Goal: Communication & Community: Answer question/provide support

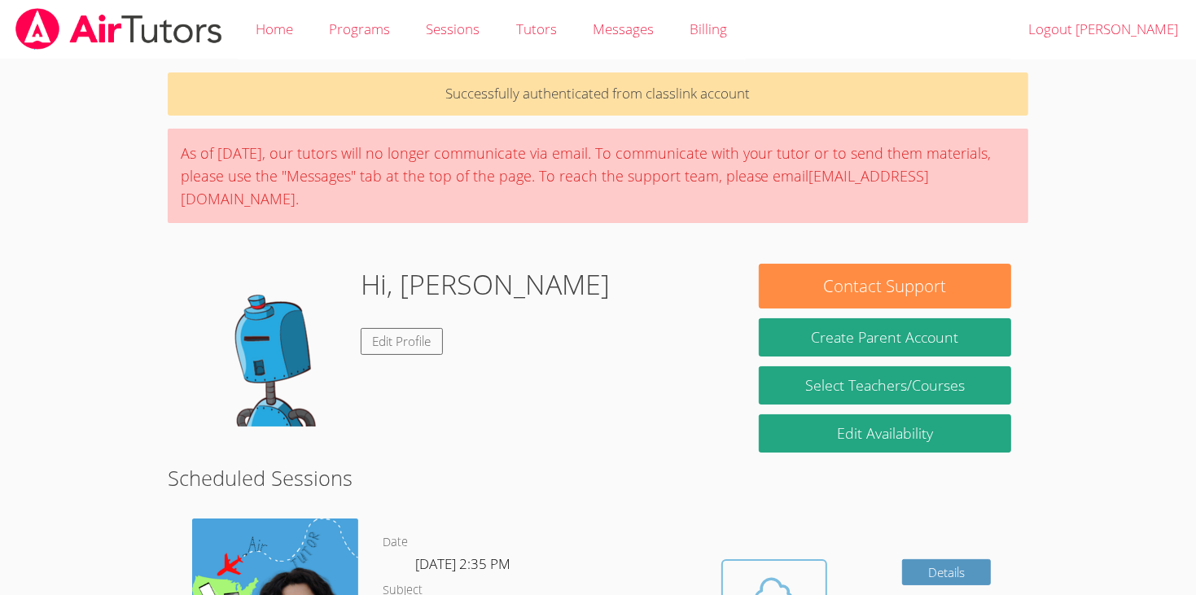
click at [759, 570] on icon at bounding box center [774, 593] width 46 height 46
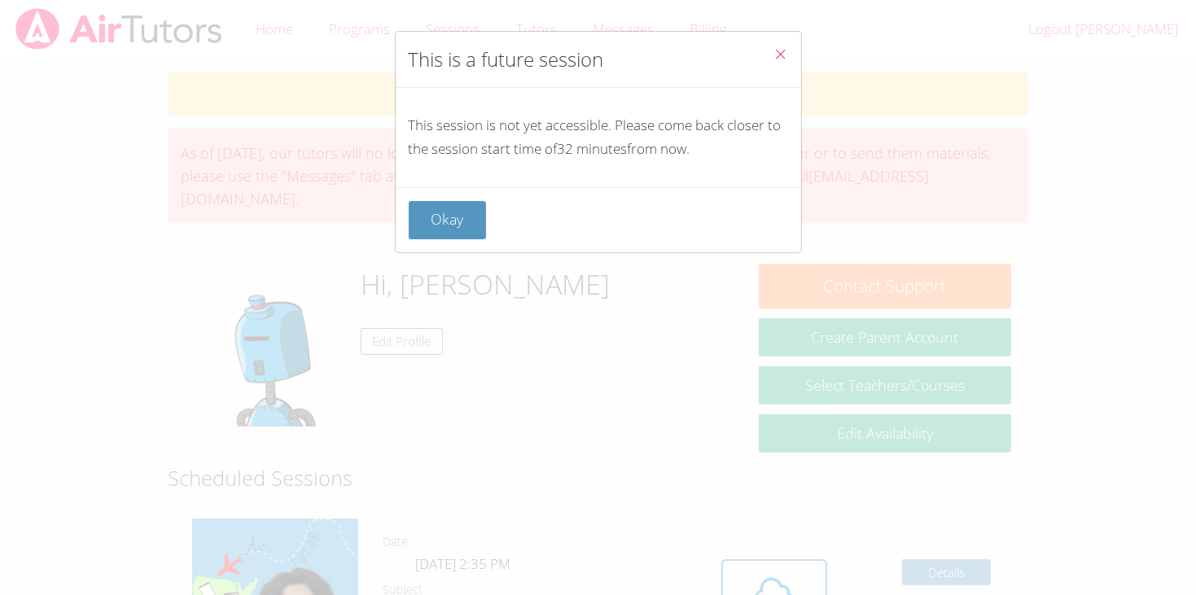
click at [783, 53] on icon "Close" at bounding box center [781, 54] width 14 height 14
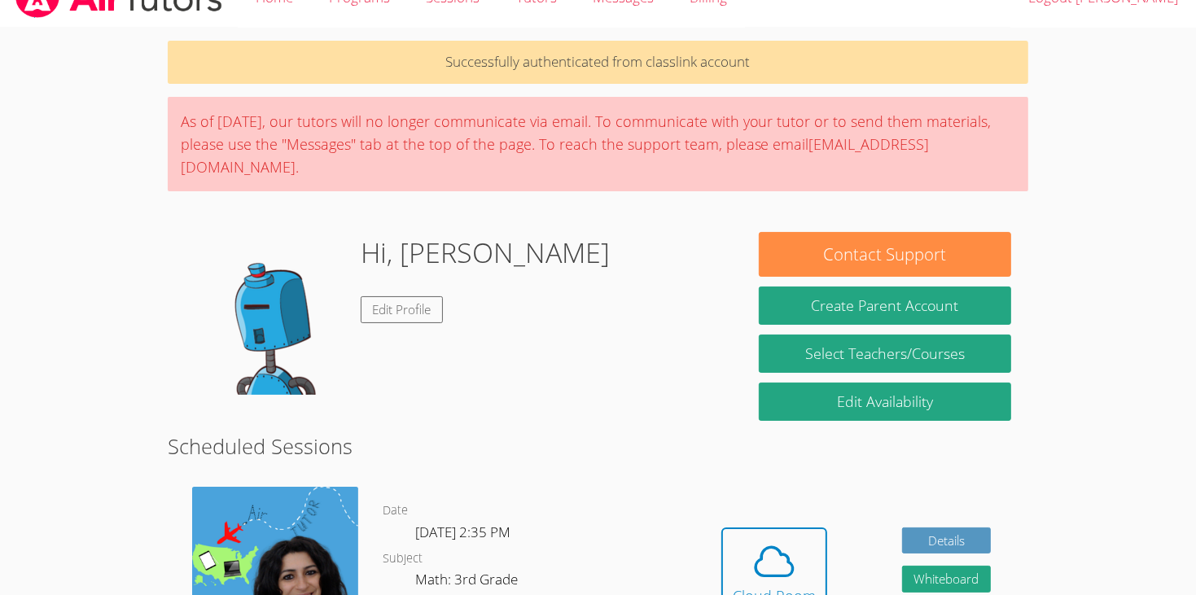
click at [257, 350] on img at bounding box center [266, 313] width 163 height 163
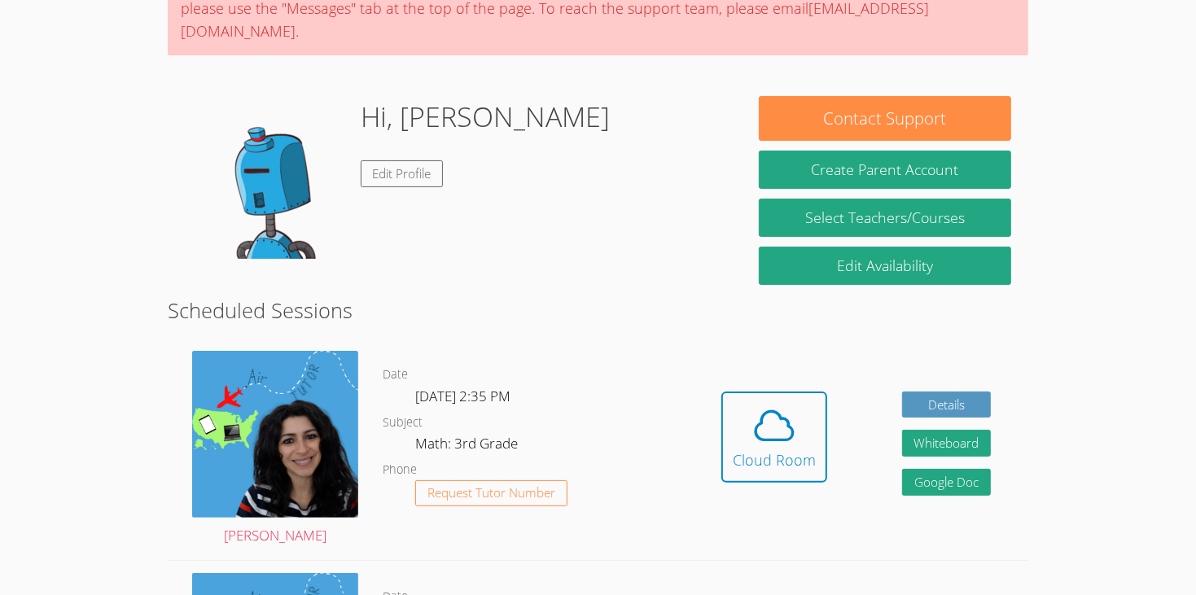
scroll to position [175, 0]
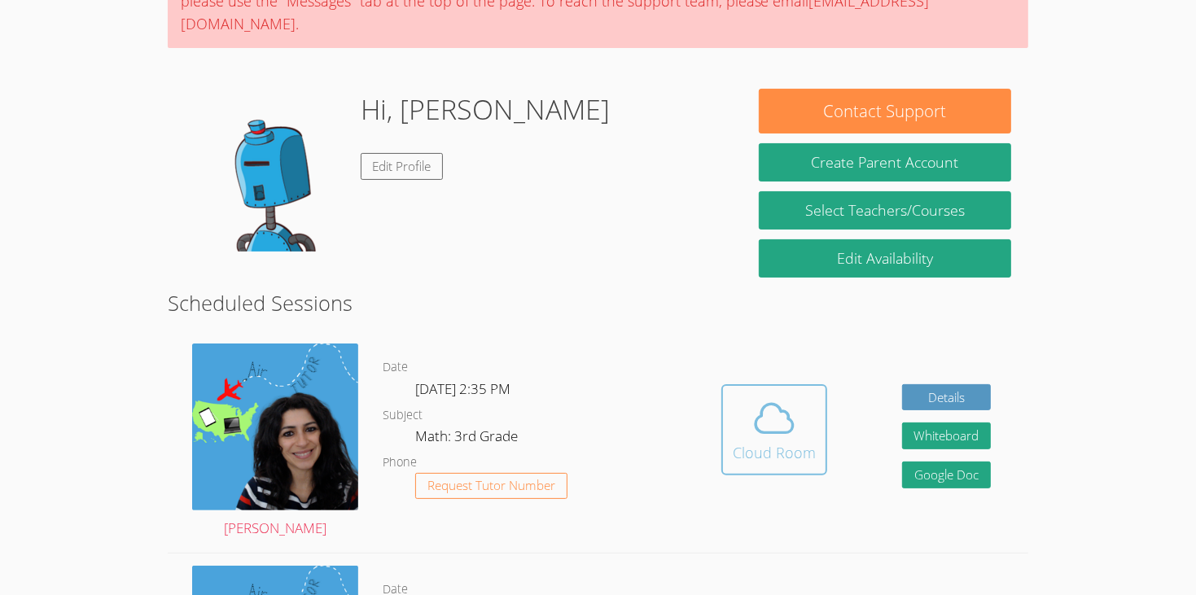
click at [785, 396] on icon at bounding box center [774, 419] width 46 height 46
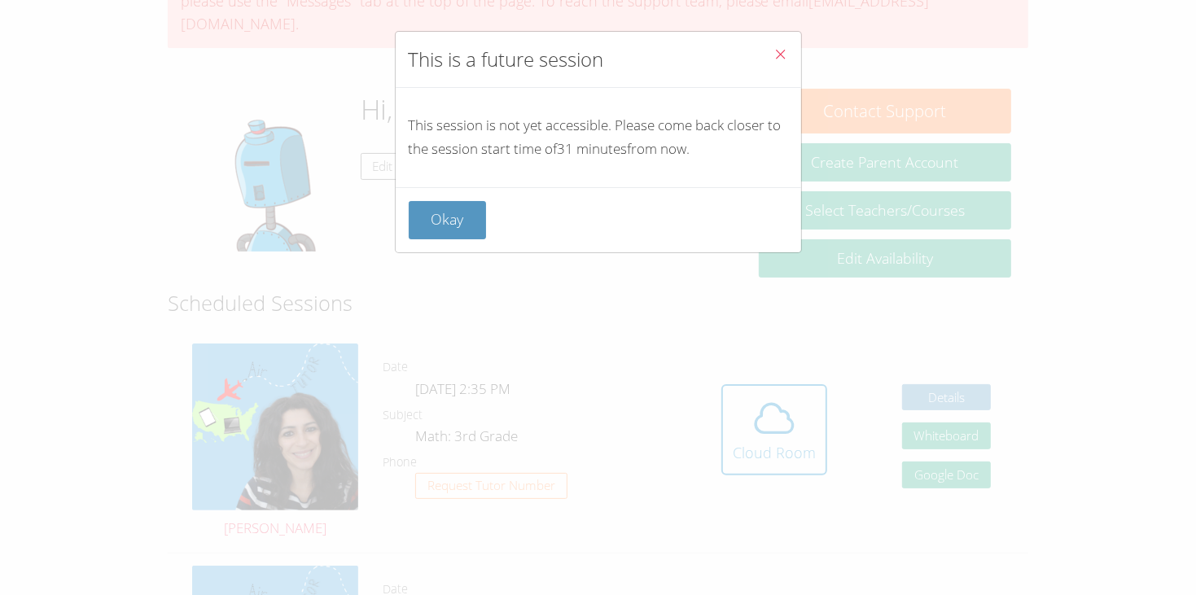
click at [798, 46] on button "Close" at bounding box center [781, 57] width 40 height 50
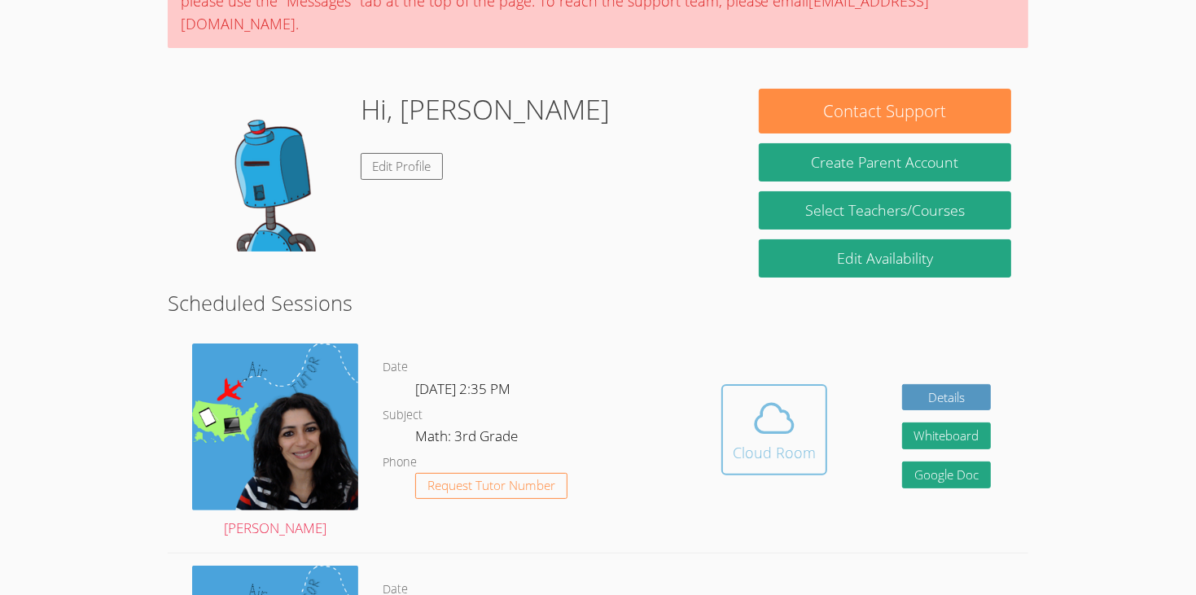
click at [785, 441] on div "Cloud Room" at bounding box center [773, 452] width 83 height 23
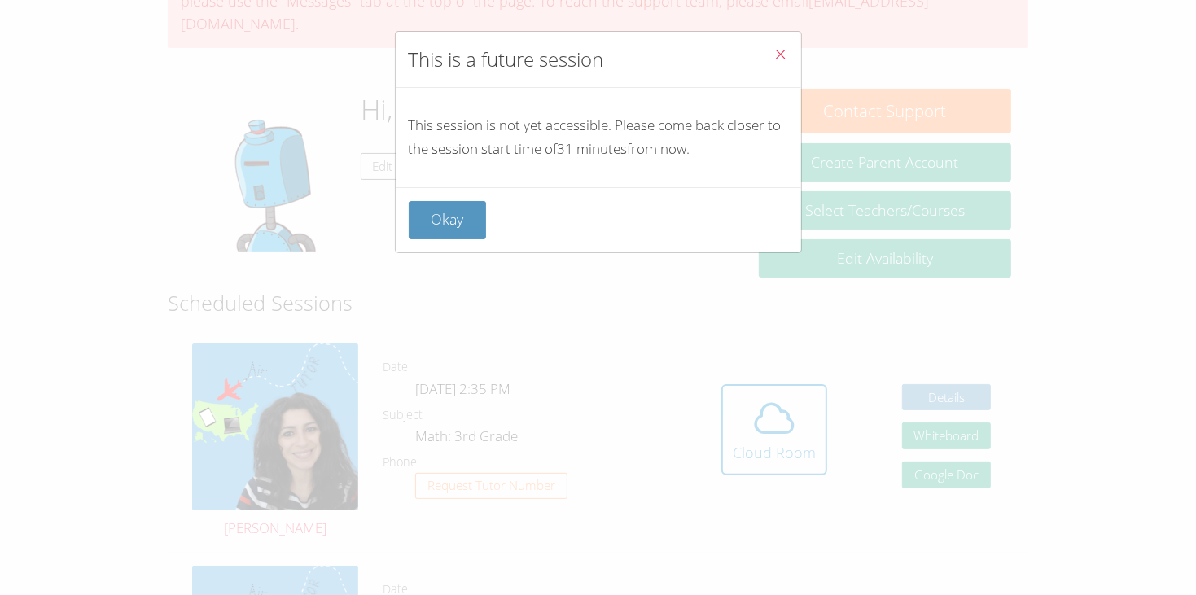
click at [786, 60] on icon "Close" at bounding box center [781, 54] width 14 height 14
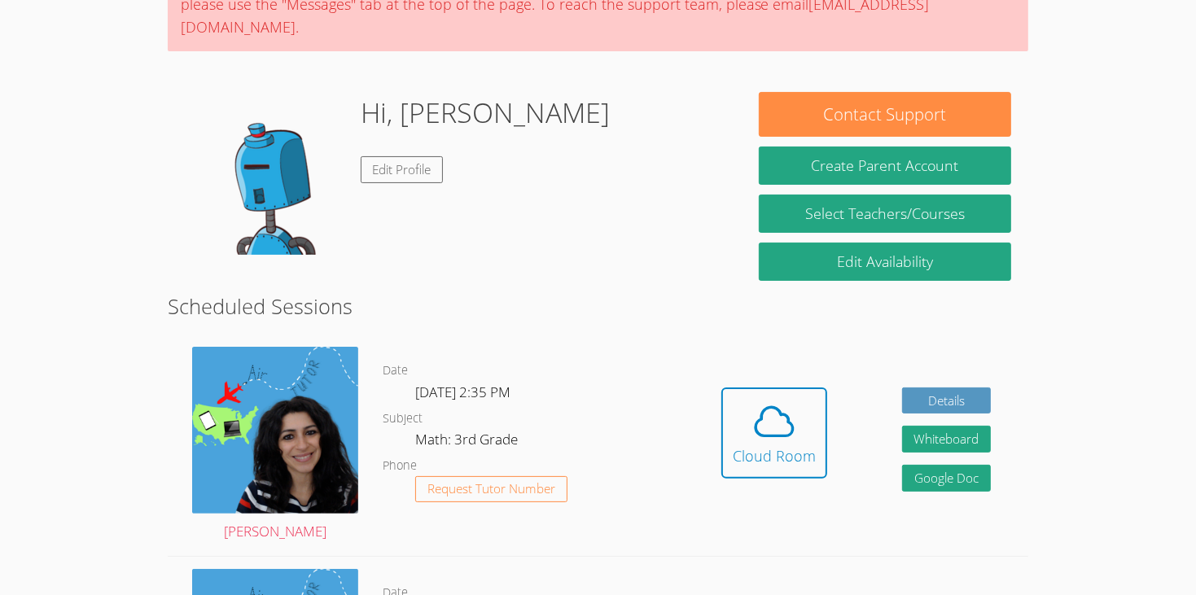
scroll to position [173, 0]
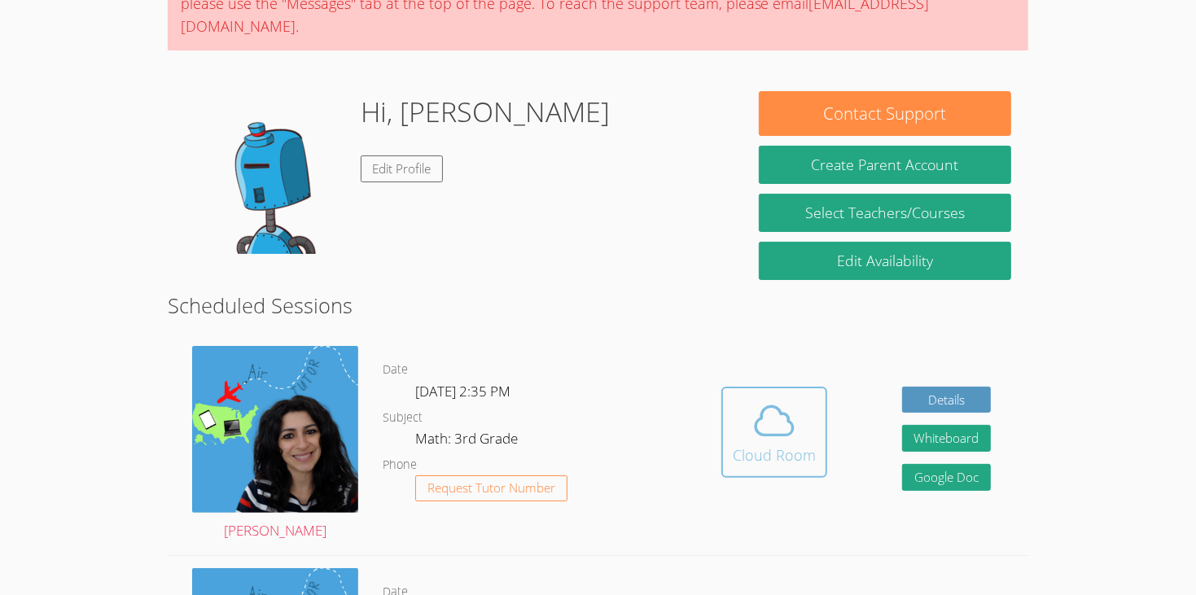
click at [784, 444] on div "Cloud Room" at bounding box center [773, 455] width 83 height 23
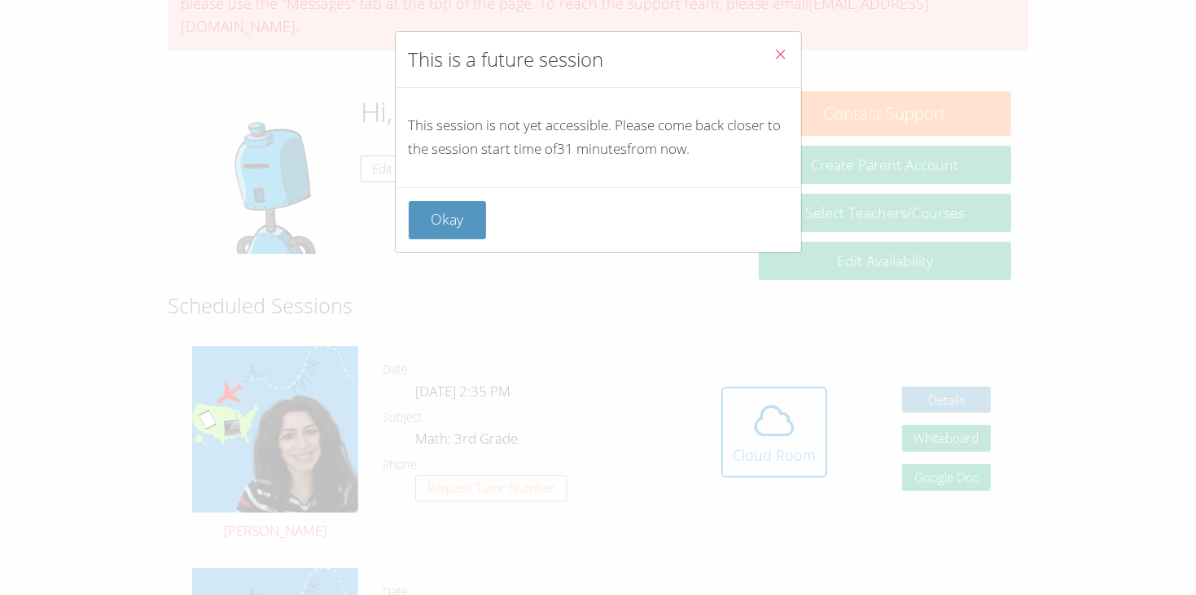
click at [784, 67] on button "Close" at bounding box center [781, 57] width 40 height 50
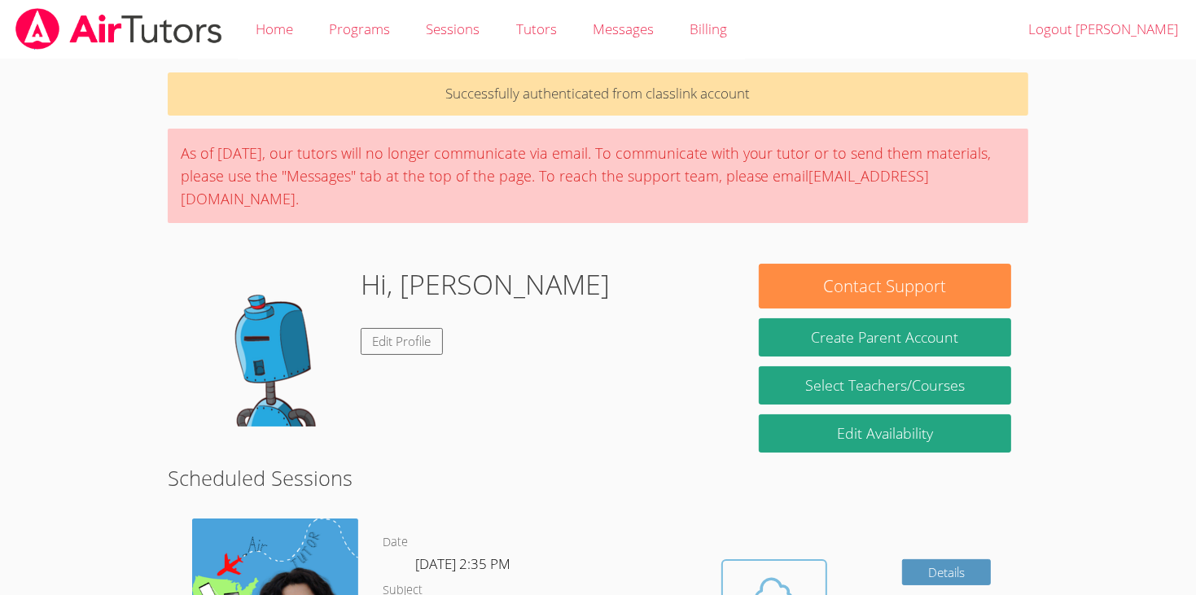
click at [790, 570] on icon at bounding box center [774, 593] width 46 height 46
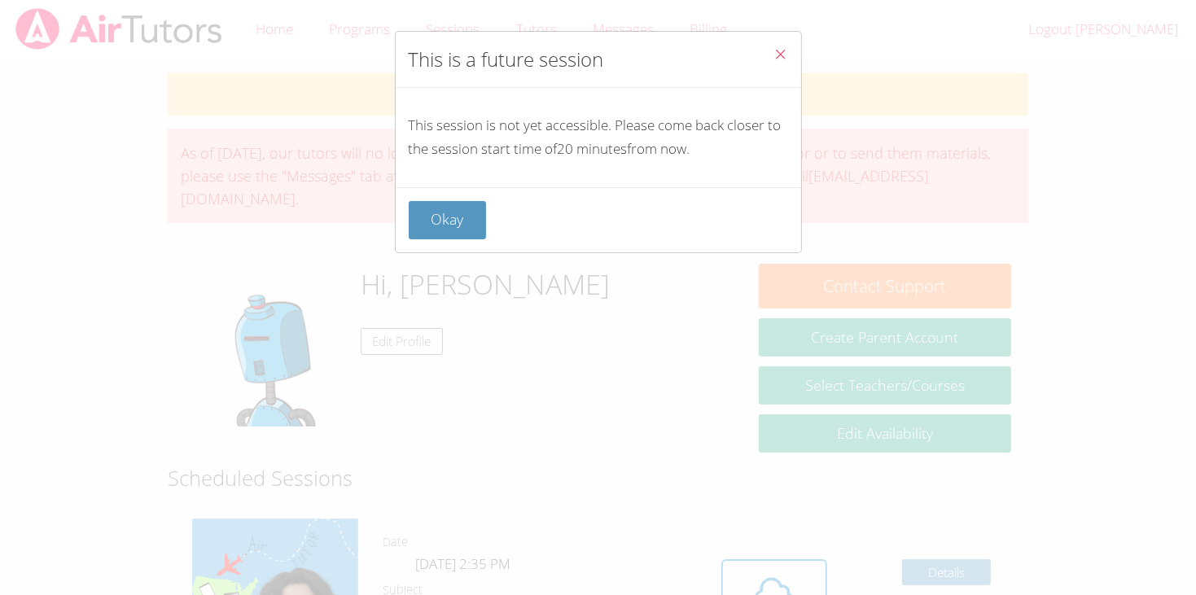
click at [783, 46] on button "Close" at bounding box center [781, 57] width 40 height 50
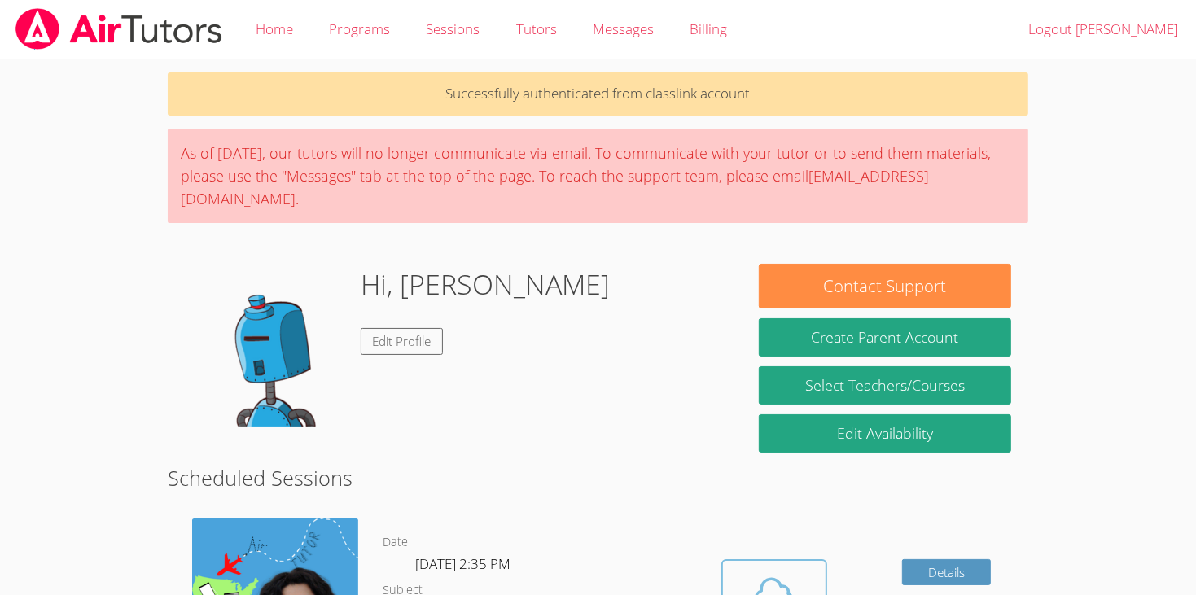
click at [776, 570] on icon at bounding box center [774, 593] width 46 height 46
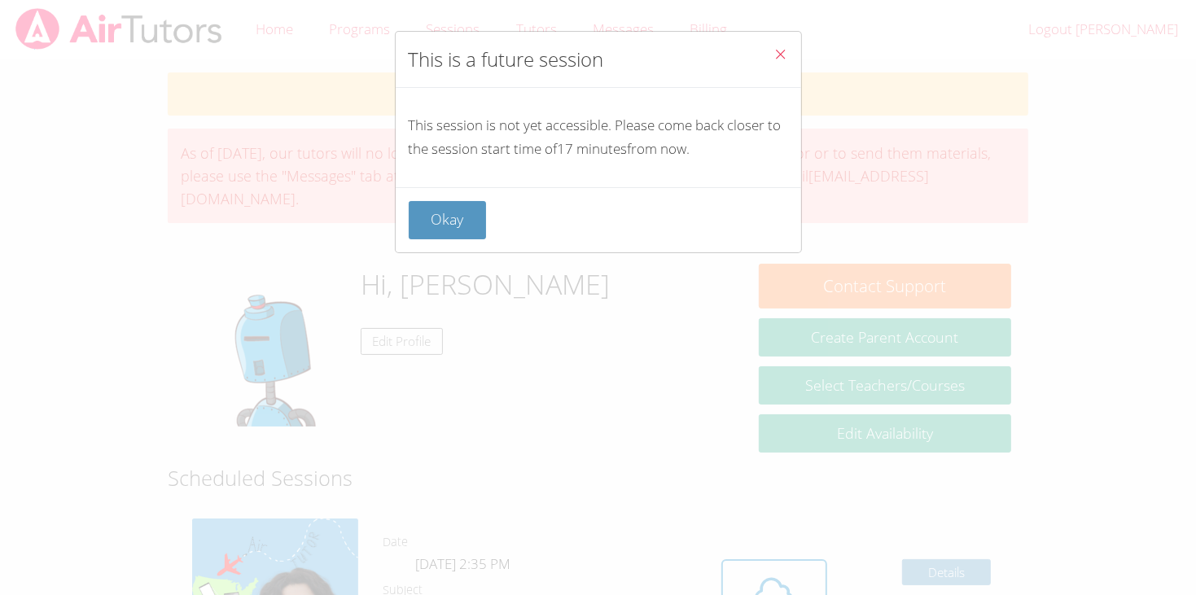
click at [791, 54] on button "Close" at bounding box center [781, 57] width 40 height 50
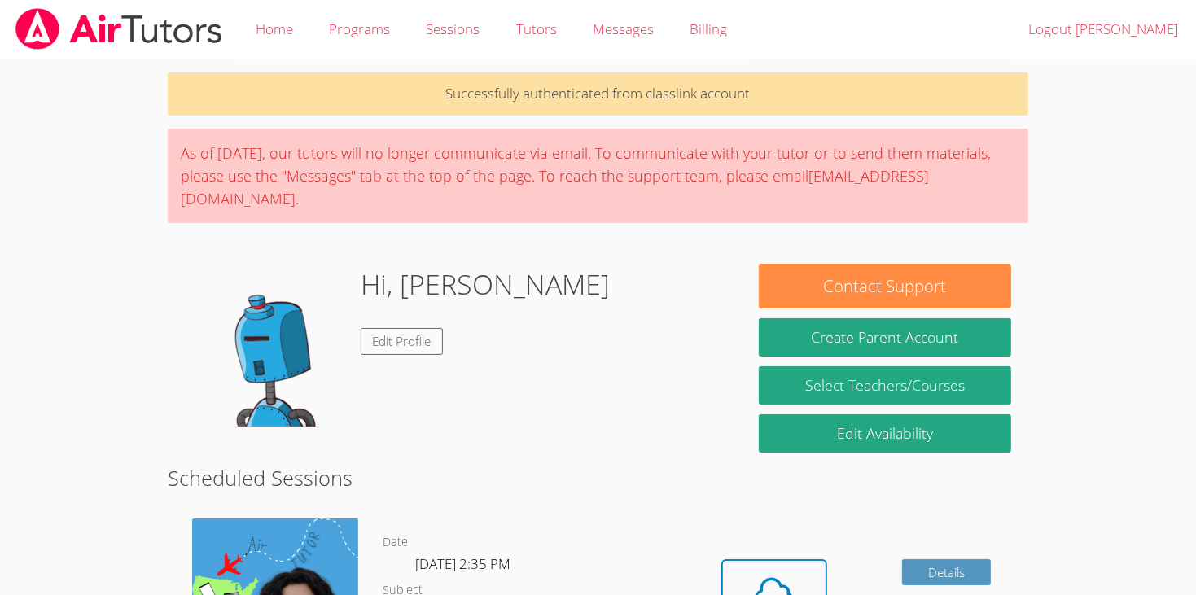
scroll to position [32, 0]
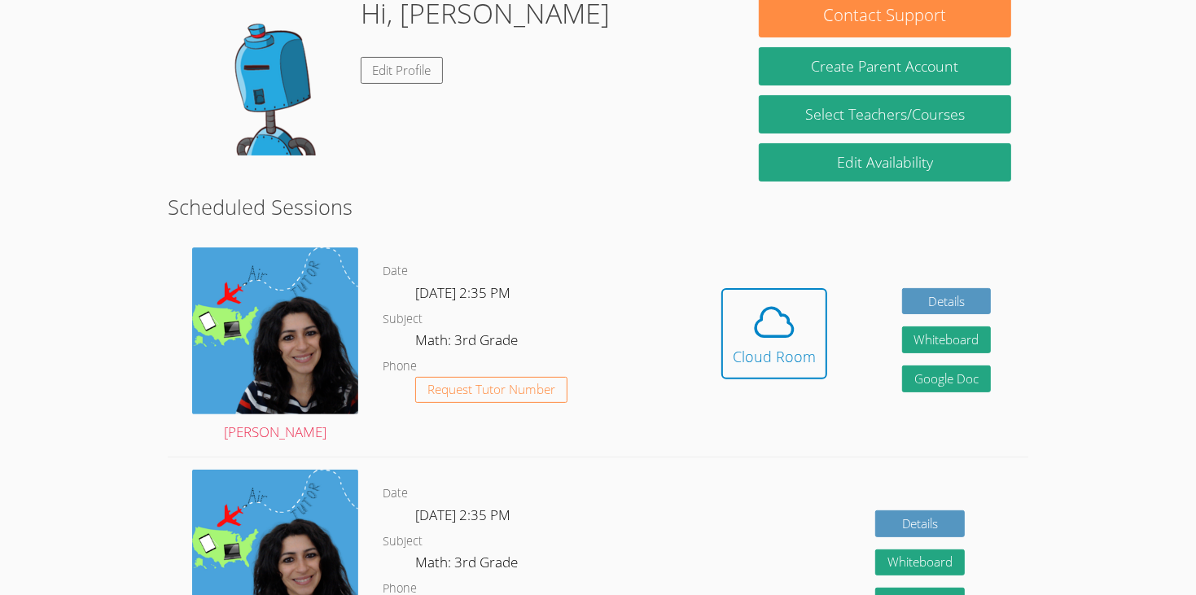
scroll to position [284, 0]
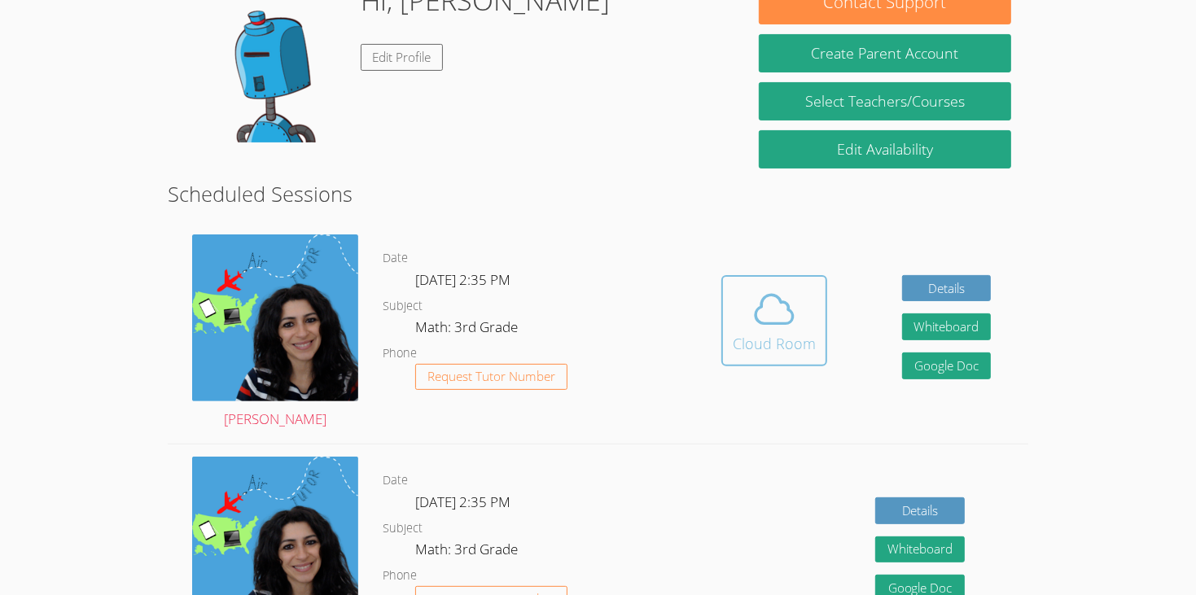
click at [783, 299] on icon at bounding box center [773, 309] width 37 height 28
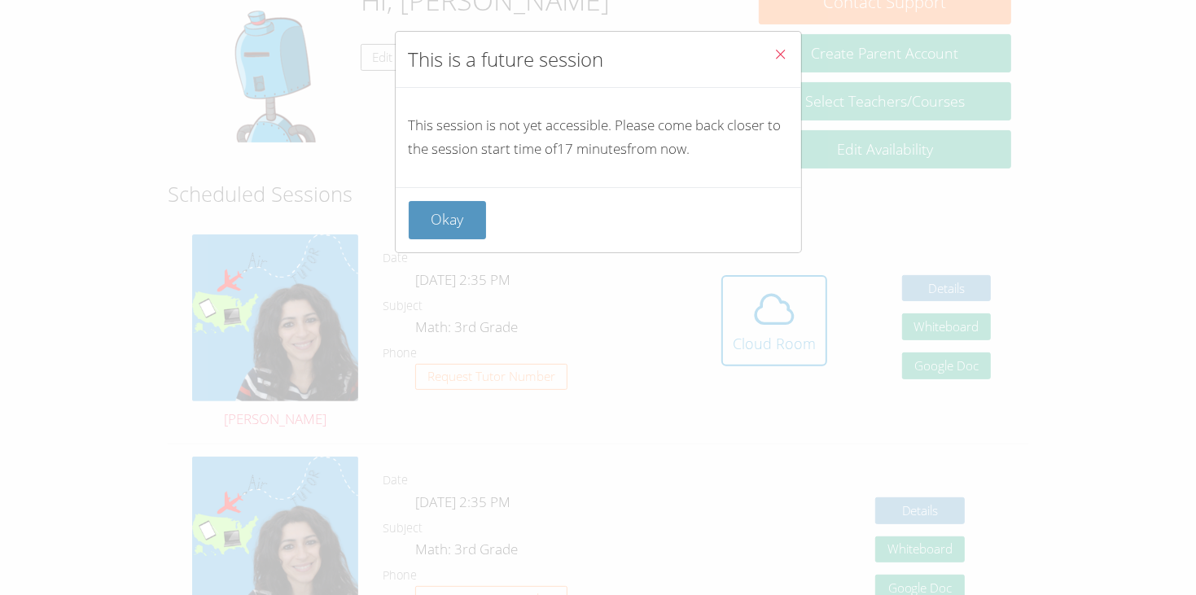
click at [779, 77] on button "Close" at bounding box center [781, 57] width 40 height 50
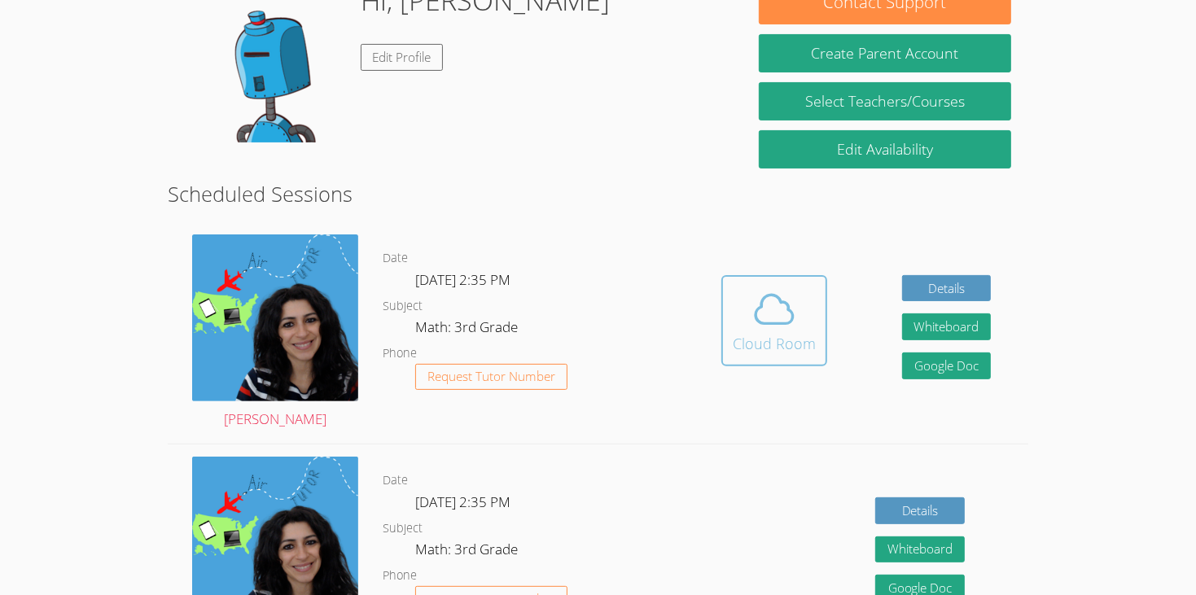
click at [788, 292] on icon at bounding box center [774, 309] width 46 height 46
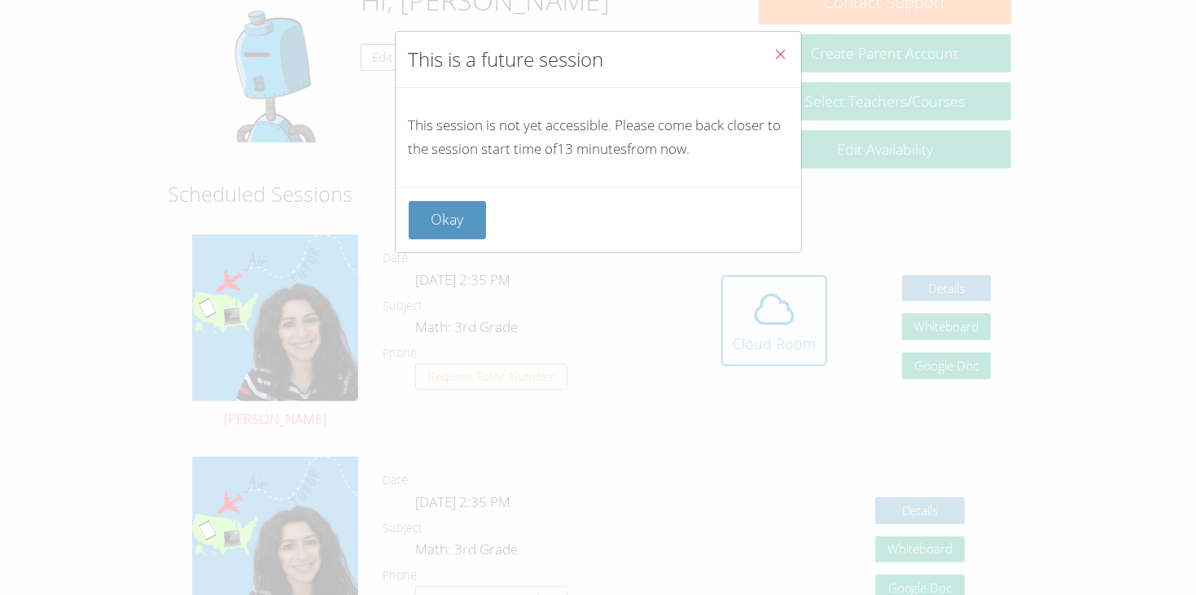
click at [792, 50] on button "Close" at bounding box center [781, 57] width 40 height 50
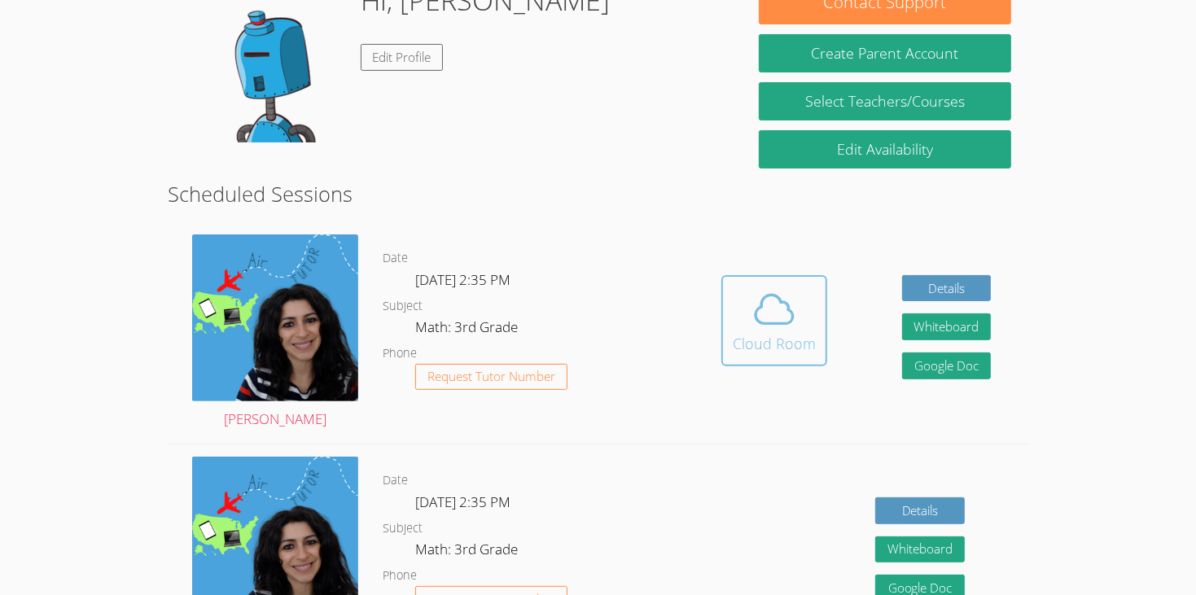
click at [780, 299] on icon at bounding box center [773, 309] width 37 height 28
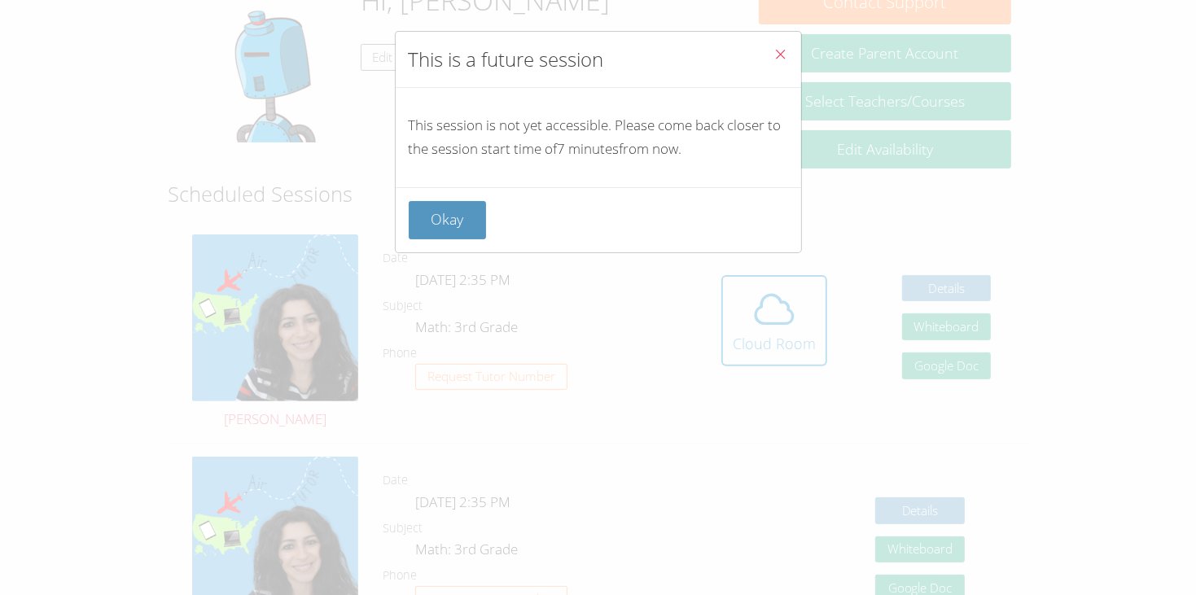
click at [797, 50] on button "Close" at bounding box center [781, 57] width 40 height 50
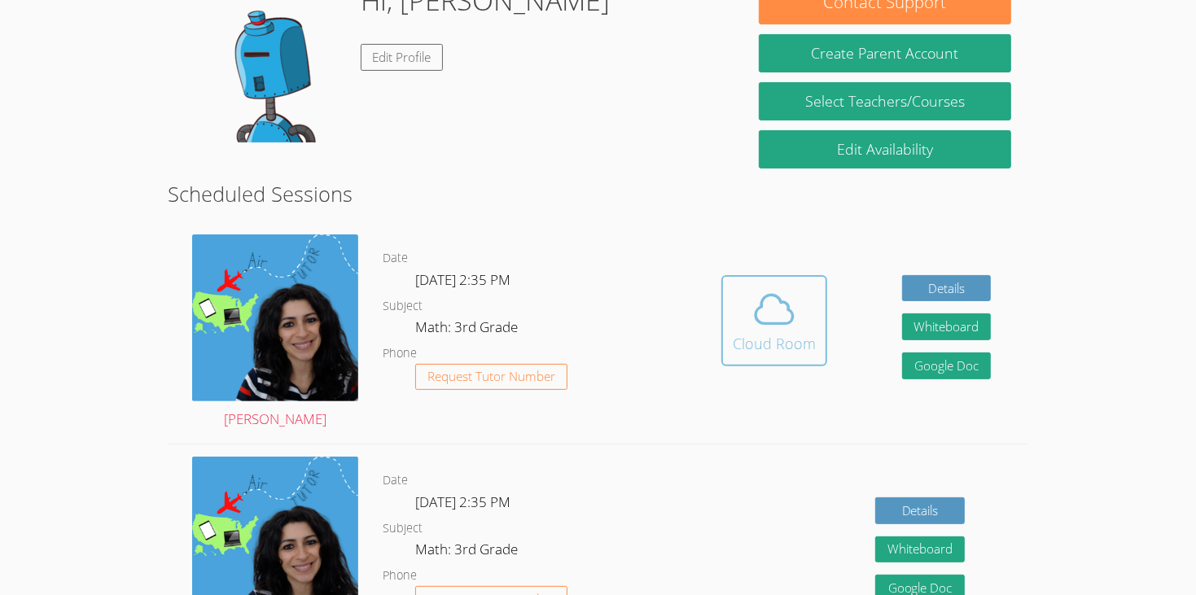
click at [775, 332] on div "Cloud Room" at bounding box center [773, 343] width 83 height 23
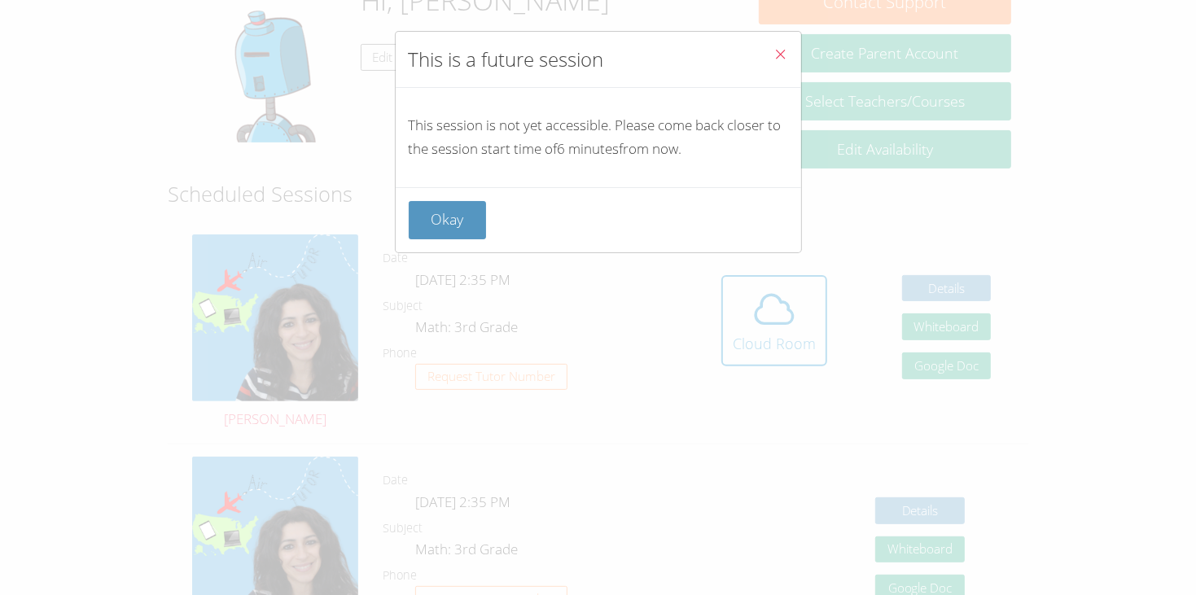
click at [799, 42] on button "Close" at bounding box center [781, 57] width 40 height 50
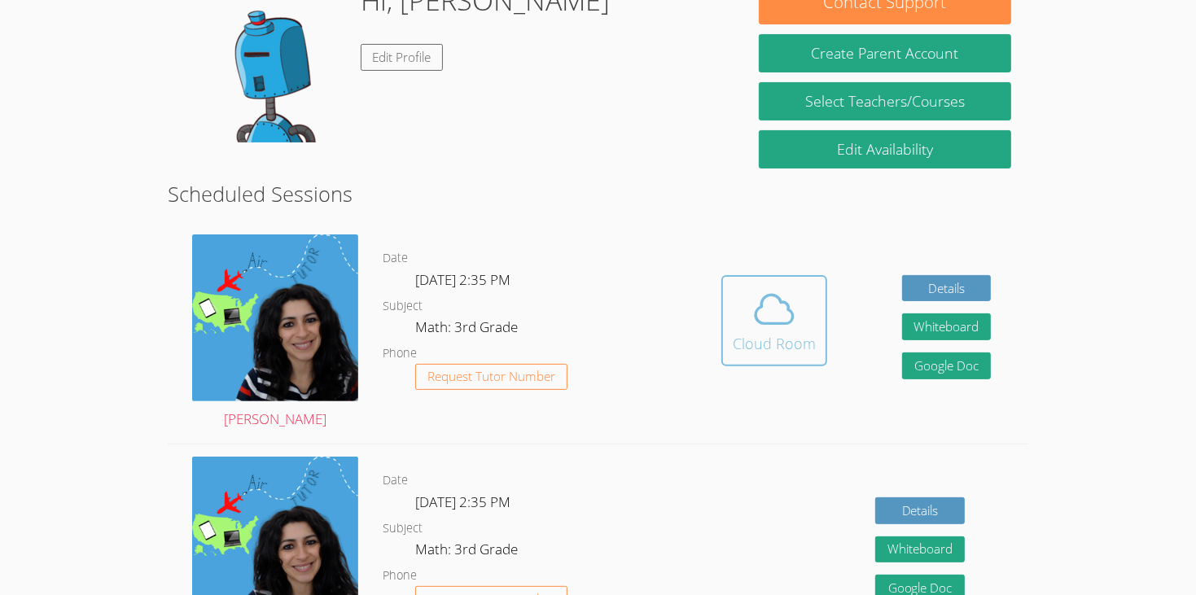
click at [737, 275] on button "Cloud Room" at bounding box center [774, 320] width 106 height 91
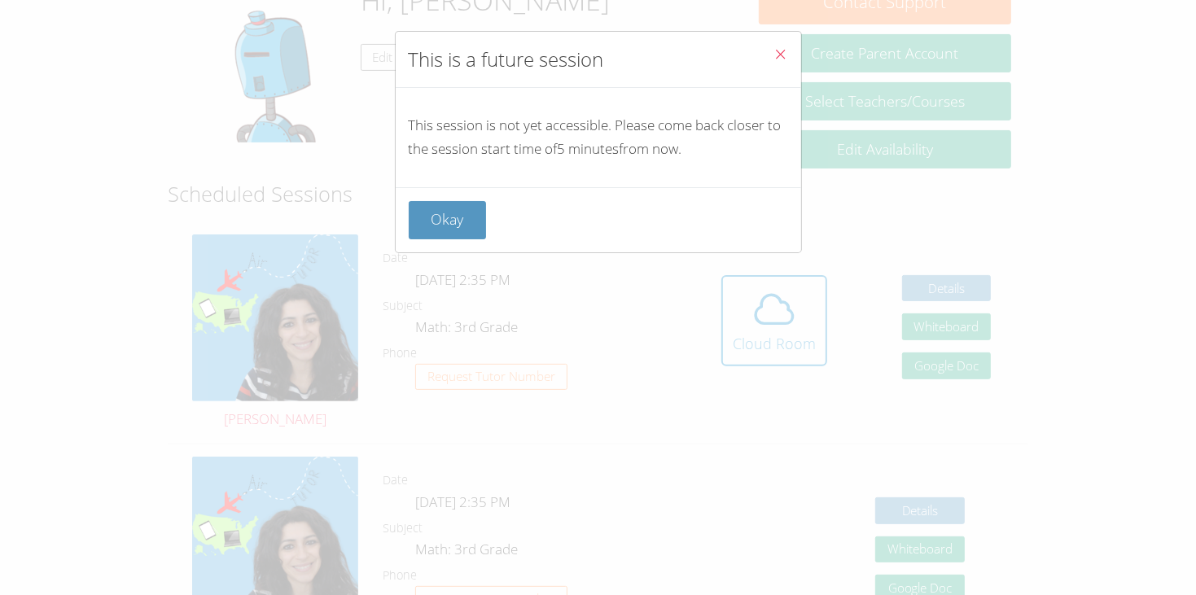
click at [781, 58] on icon "Close" at bounding box center [781, 54] width 14 height 14
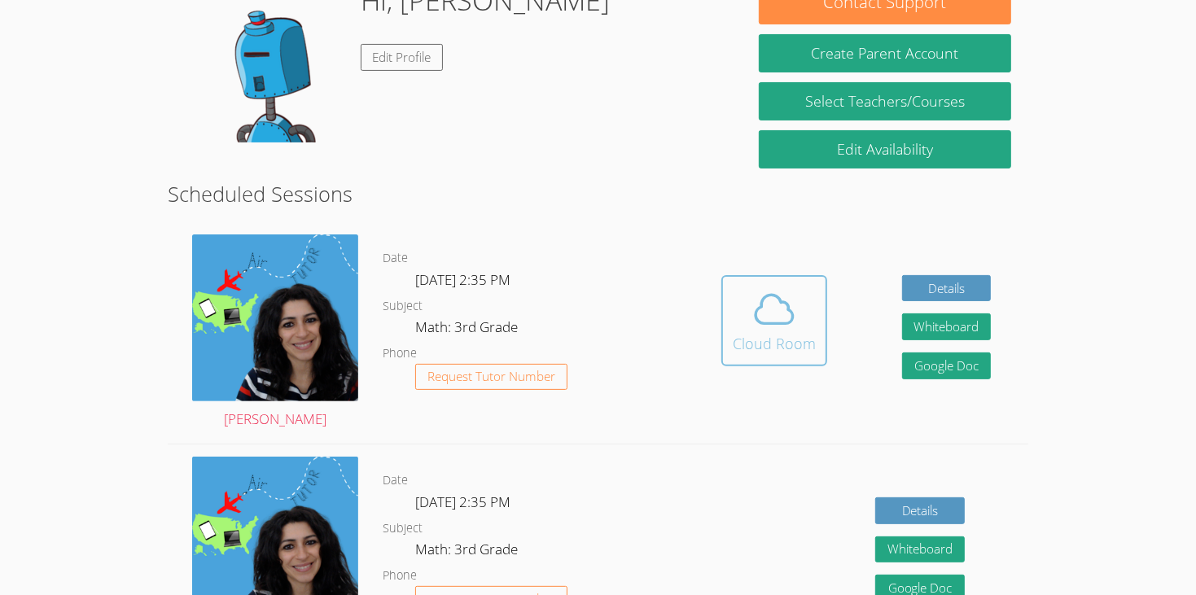
click at [747, 332] on div "Cloud Room" at bounding box center [773, 343] width 83 height 23
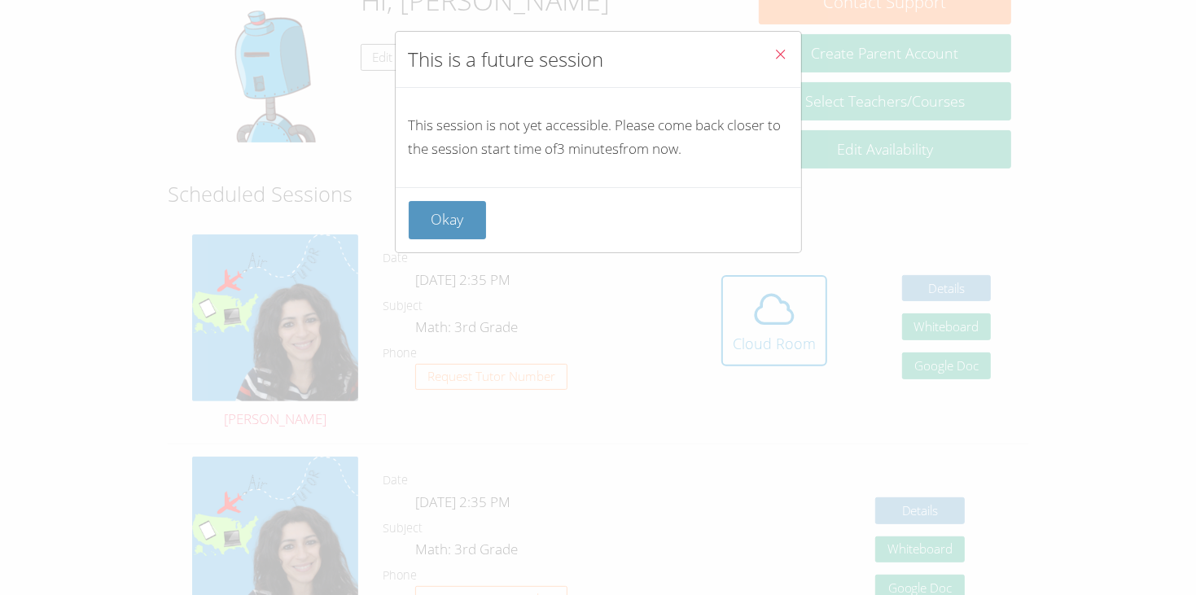
click at [778, 53] on icon "Close" at bounding box center [781, 54] width 14 height 14
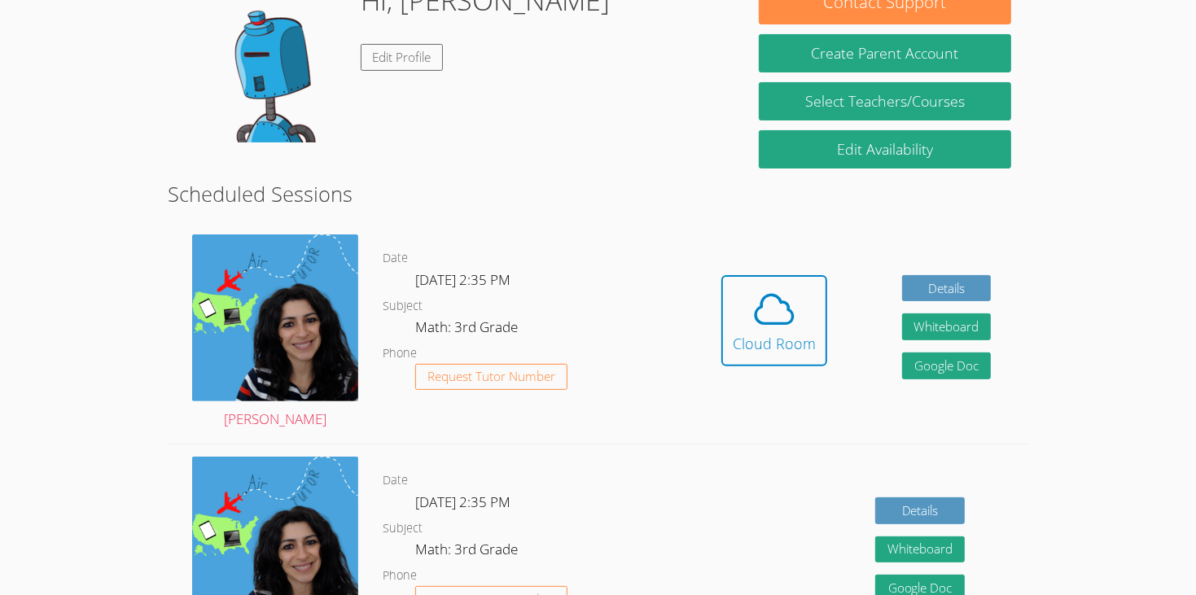
click at [785, 345] on link "Cloud Room" at bounding box center [774, 326] width 106 height 103
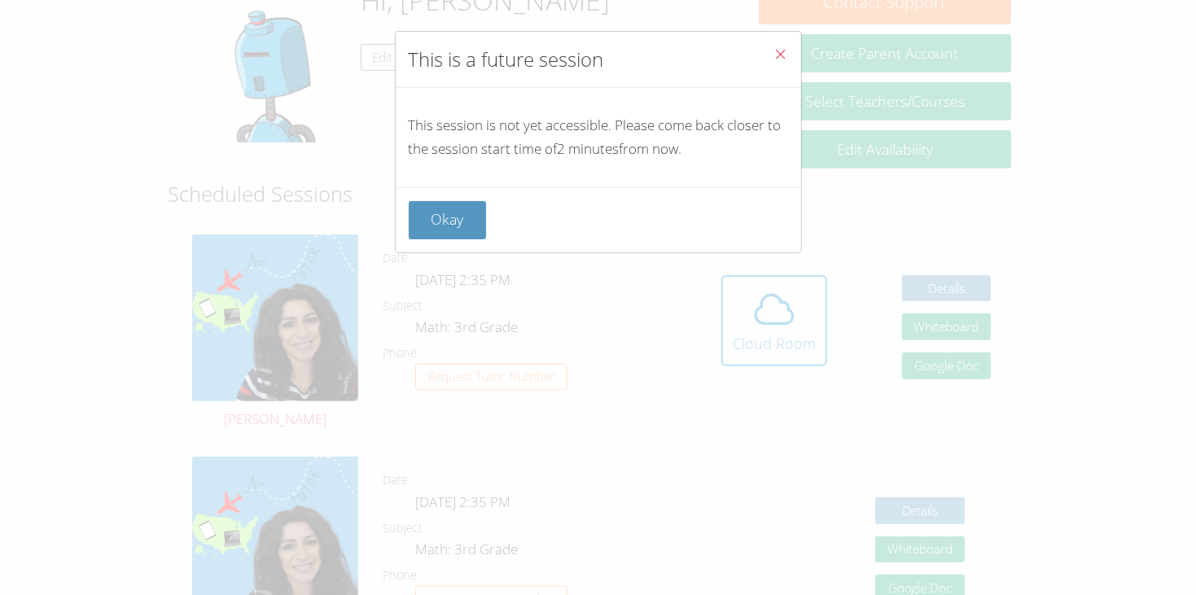
click at [774, 65] on span "Close" at bounding box center [781, 55] width 14 height 19
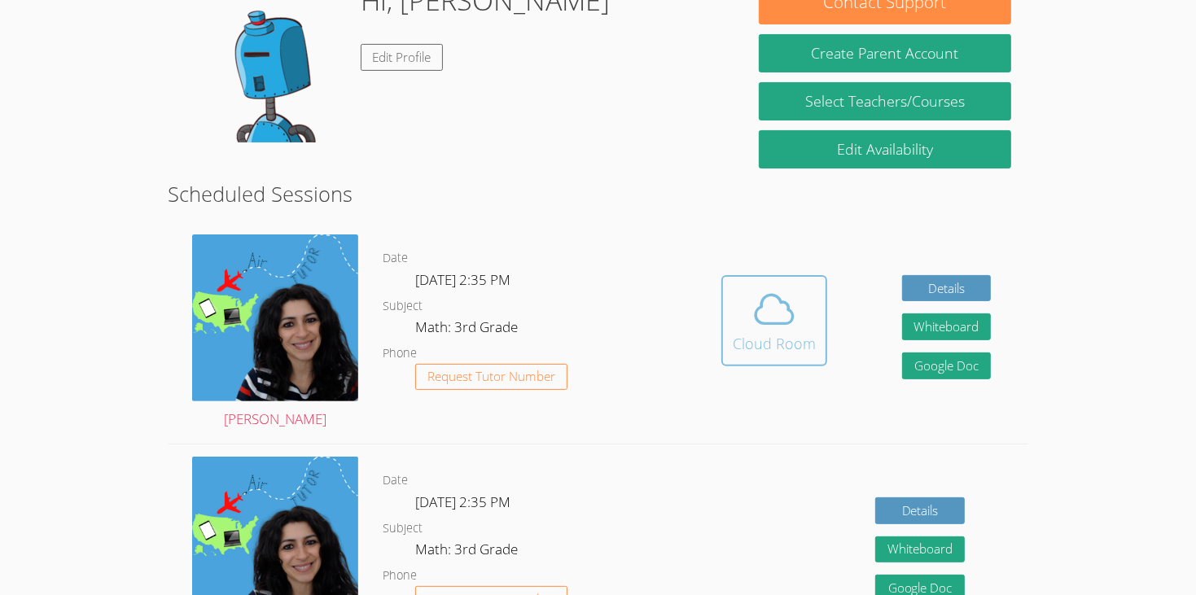
click at [749, 286] on span at bounding box center [773, 309] width 83 height 46
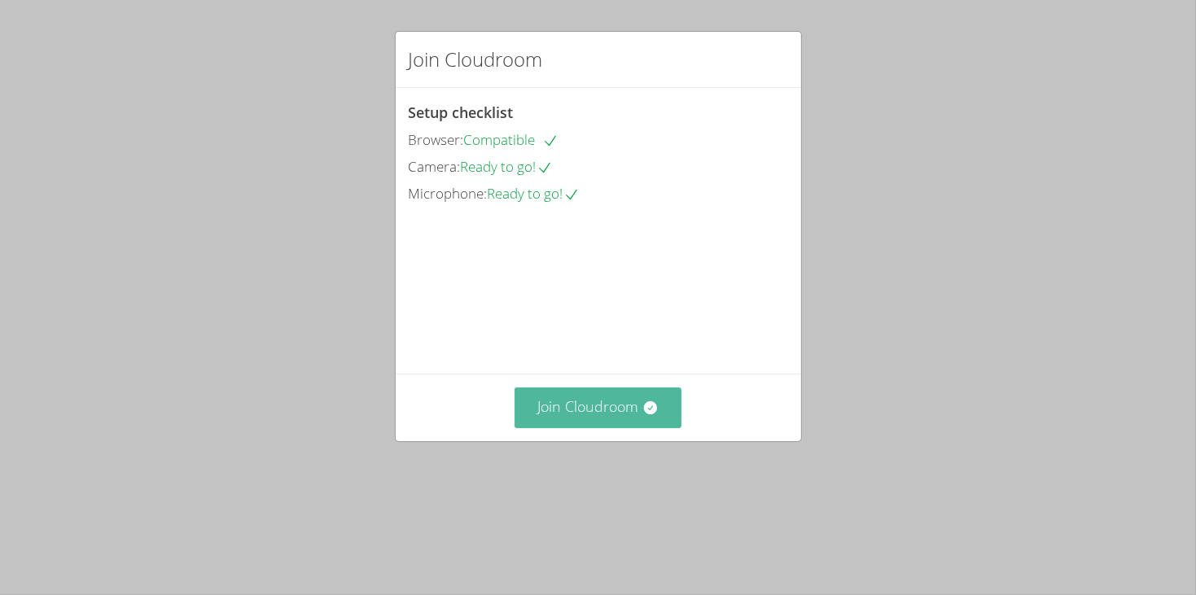
click at [613, 427] on button "Join Cloudroom" at bounding box center [597, 407] width 167 height 40
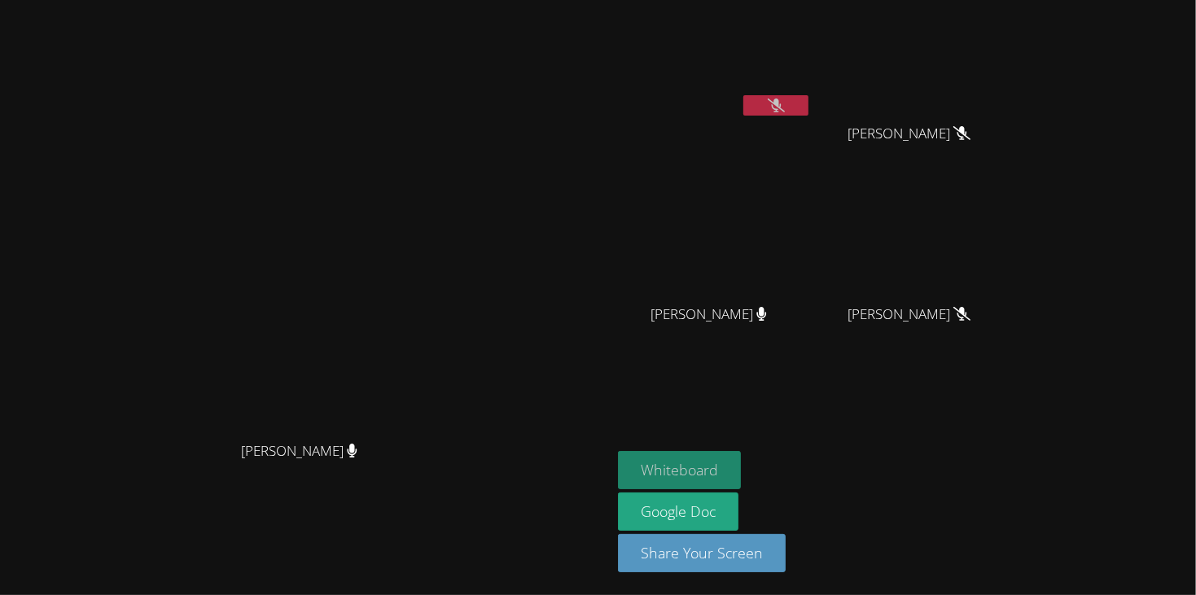
click at [741, 466] on button "Whiteboard" at bounding box center [679, 470] width 123 height 38
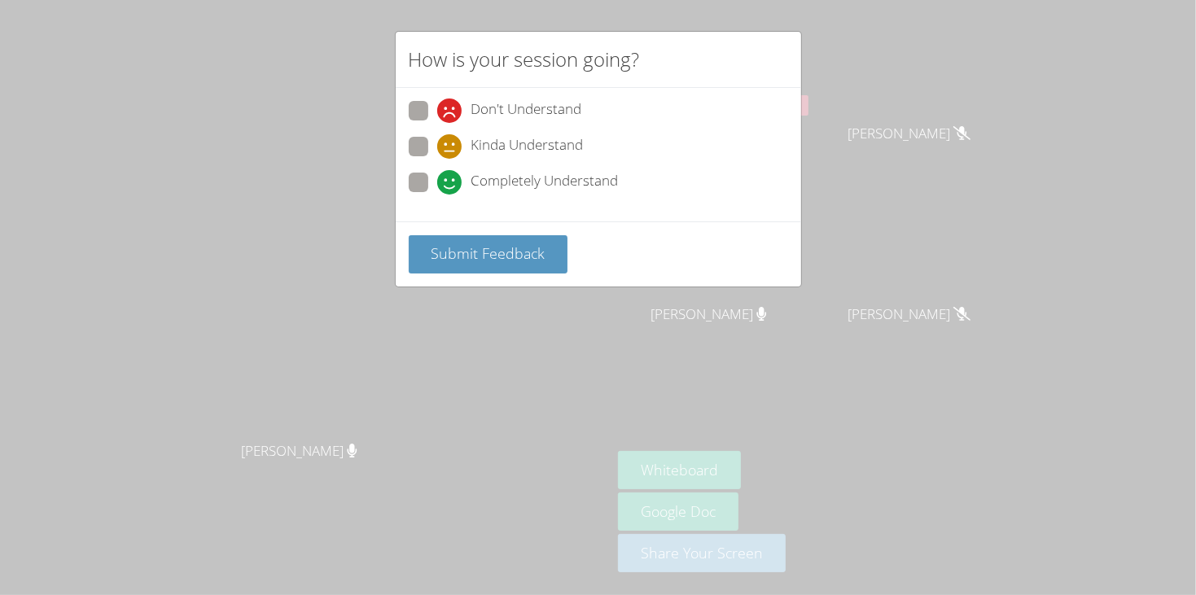
click at [531, 172] on span "Completely Understand" at bounding box center [544, 182] width 147 height 24
click at [451, 173] on input "Completely Understand" at bounding box center [444, 180] width 14 height 14
radio input "true"
click at [505, 239] on button "Submit Feedback" at bounding box center [489, 254] width 160 height 38
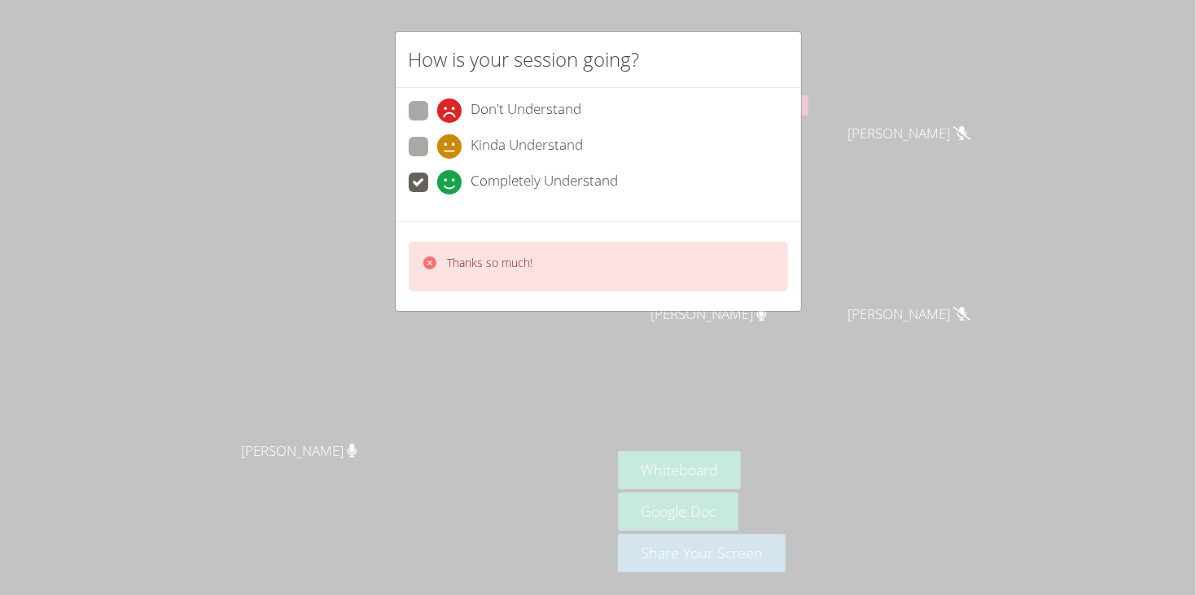
click at [598, 304] on div "Thanks so much!" at bounding box center [598, 266] width 405 height 90
click at [620, 270] on div "Thanks so much!" at bounding box center [598, 267] width 379 height 50
click at [611, 273] on div "Thanks so much!" at bounding box center [598, 267] width 379 height 50
